Goal: Task Accomplishment & Management: Use online tool/utility

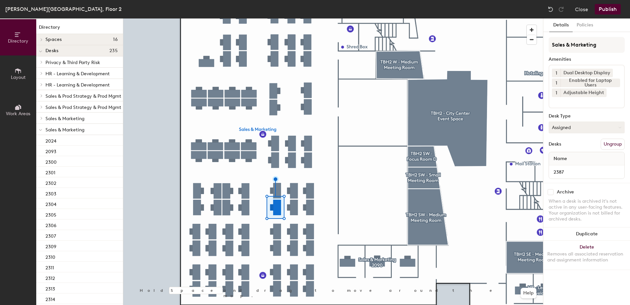
click at [575, 131] on button "Assigned" at bounding box center [587, 127] width 76 height 12
click at [568, 167] on div "Hoteled" at bounding box center [582, 168] width 66 height 10
click at [611, 145] on button "Ungroup" at bounding box center [613, 143] width 24 height 11
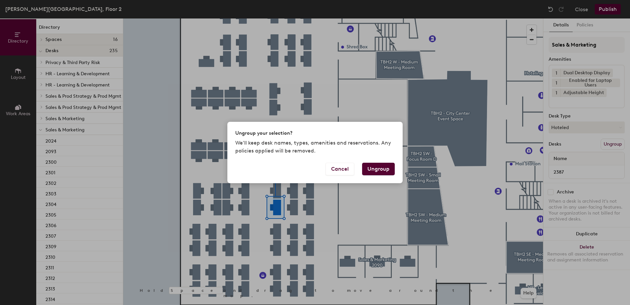
click at [383, 166] on button "Ungroup" at bounding box center [378, 169] width 33 height 13
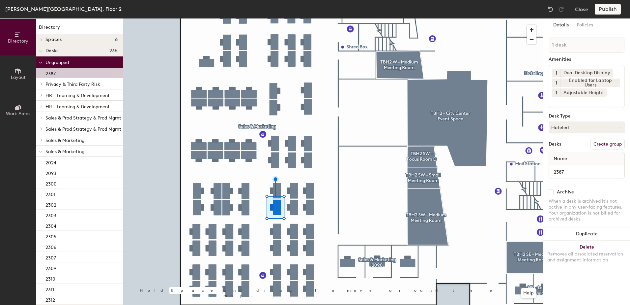
click at [41, 63] on icon at bounding box center [40, 62] width 3 height 1
click at [39, 141] on div at bounding box center [40, 140] width 9 height 11
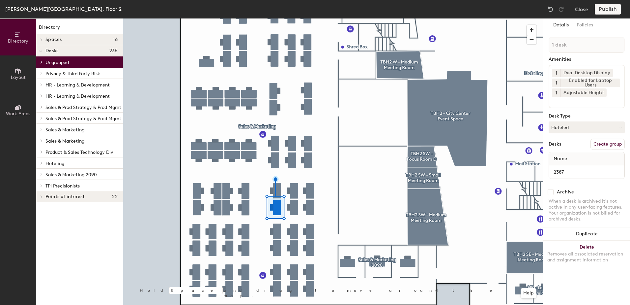
drag, startPoint x: 41, startPoint y: 162, endPoint x: 42, endPoint y: 166, distance: 3.7
click at [41, 163] on icon at bounding box center [41, 162] width 3 height 3
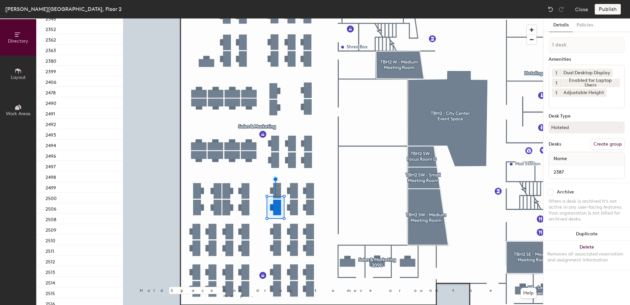
scroll to position [221, 0]
click at [88, 62] on div "2380" at bounding box center [79, 58] width 87 height 11
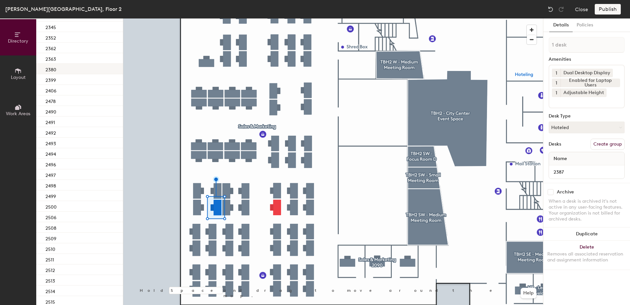
scroll to position [231, 0]
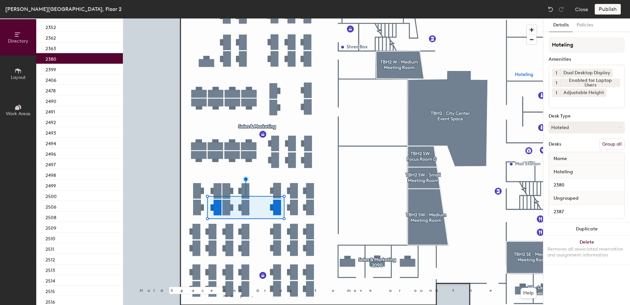
click at [613, 144] on button "Group all" at bounding box center [612, 143] width 25 height 11
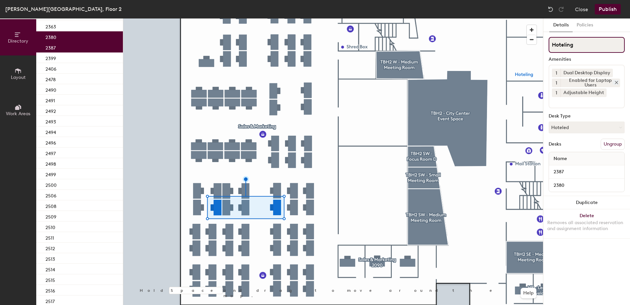
scroll to position [210, 0]
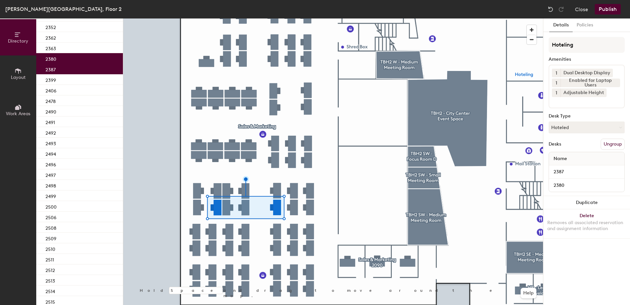
click at [613, 10] on button "Publish" at bounding box center [608, 9] width 26 height 11
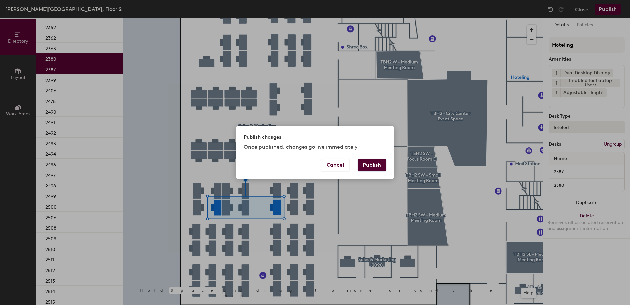
click at [370, 162] on button "Publish" at bounding box center [372, 165] width 29 height 13
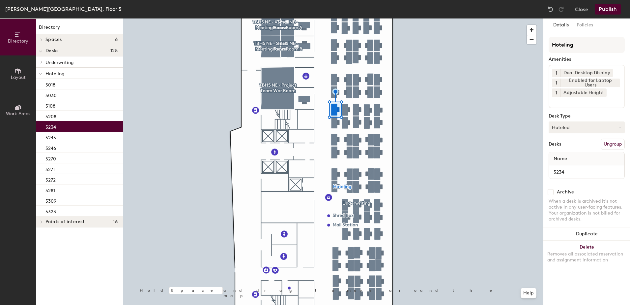
click at [580, 128] on button "Hoteled" at bounding box center [587, 127] width 76 height 12
click at [582, 147] on div "Assigned" at bounding box center [582, 148] width 66 height 10
click at [607, 144] on button "Ungroup" at bounding box center [613, 143] width 24 height 11
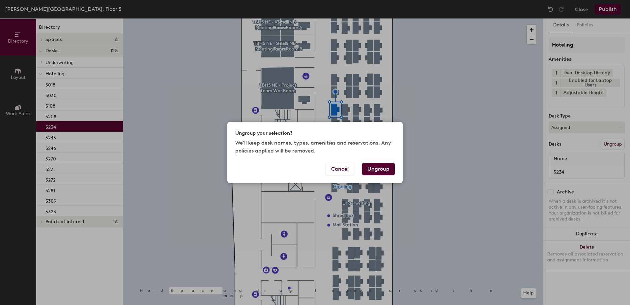
click at [383, 167] on button "Ungroup" at bounding box center [378, 169] width 33 height 13
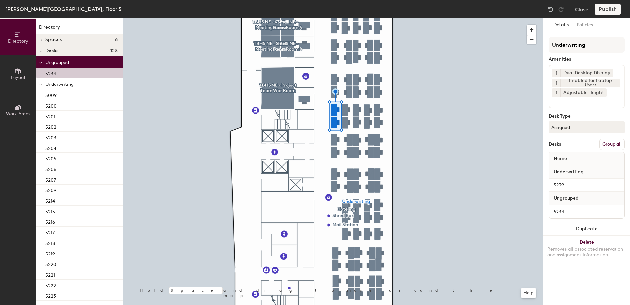
click at [622, 143] on button "Group all" at bounding box center [612, 143] width 25 height 11
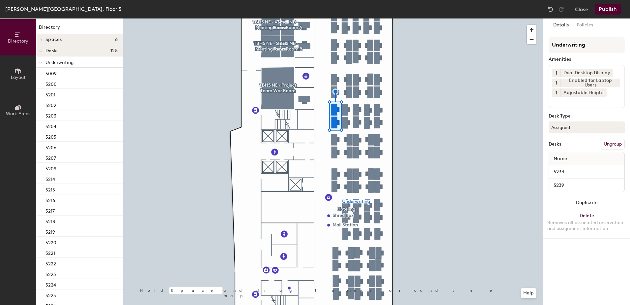
click at [614, 12] on button "Publish" at bounding box center [608, 9] width 26 height 11
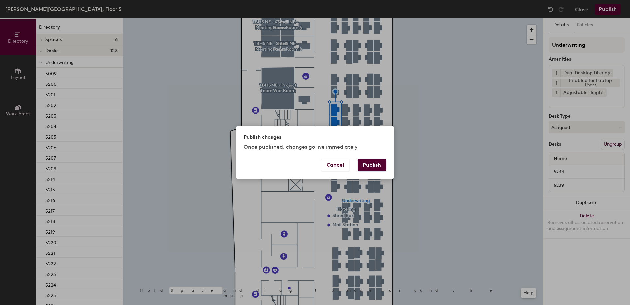
click at [379, 161] on div "Publish changes Once published, changes go live immediately Cancel Publish" at bounding box center [315, 152] width 158 height 53
click at [373, 168] on button "Publish" at bounding box center [372, 165] width 29 height 13
